Goal: Task Accomplishment & Management: Complete application form

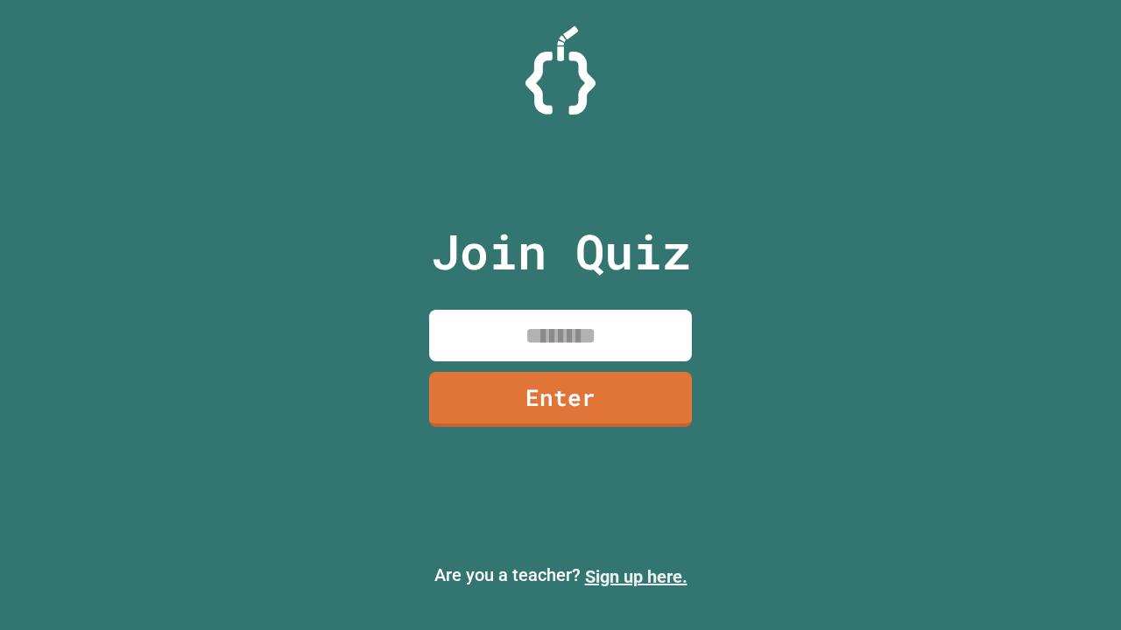
click at [636, 577] on link "Sign up here." at bounding box center [636, 577] width 102 height 21
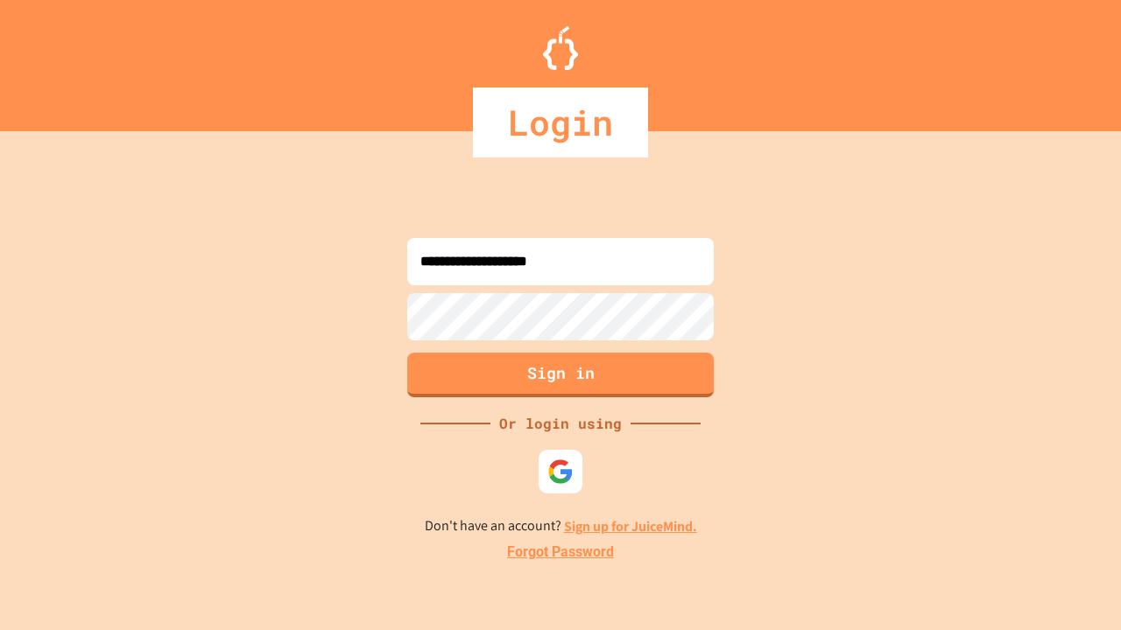
type input "**********"
